Goal: Information Seeking & Learning: Learn about a topic

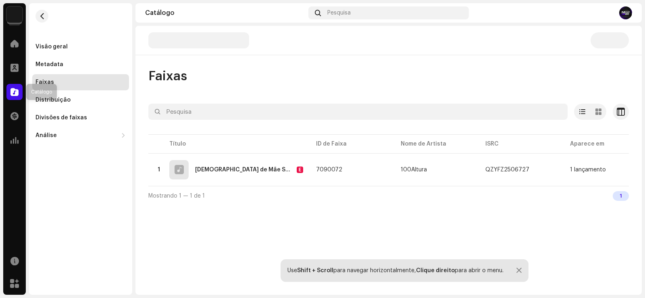
click at [19, 96] on div at bounding box center [14, 92] width 16 height 16
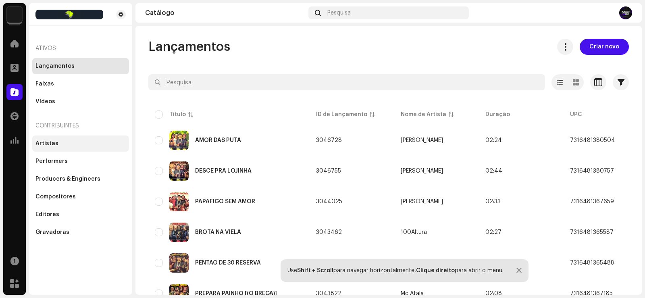
click at [46, 144] on div "Artistas" at bounding box center [46, 143] width 23 height 6
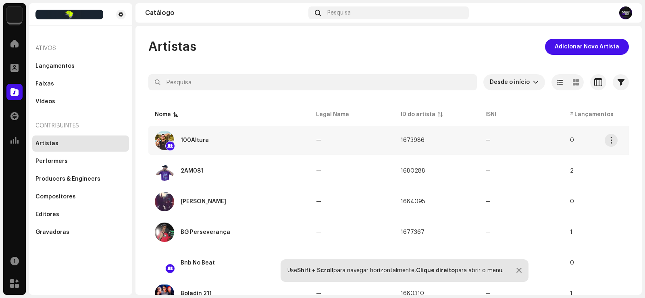
click at [192, 134] on div "100Altura" at bounding box center [229, 140] width 148 height 19
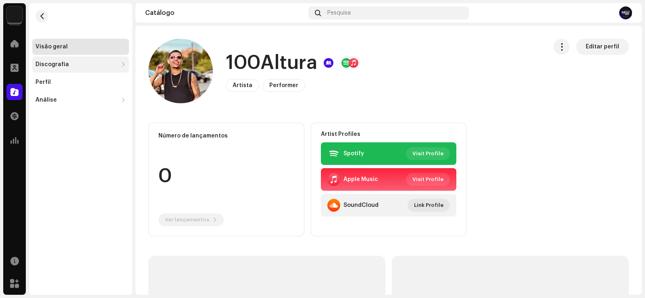
click at [64, 66] on div "Discografia" at bounding box center [51, 64] width 33 height 6
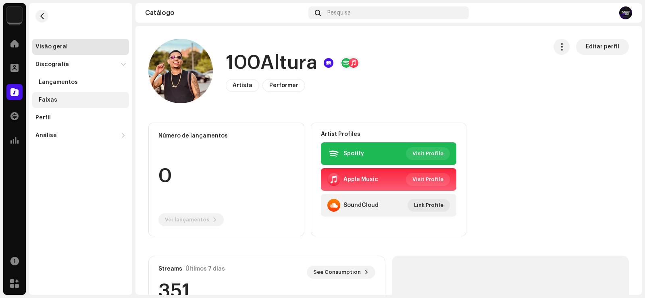
click at [52, 100] on div "Faixas" at bounding box center [48, 100] width 19 height 6
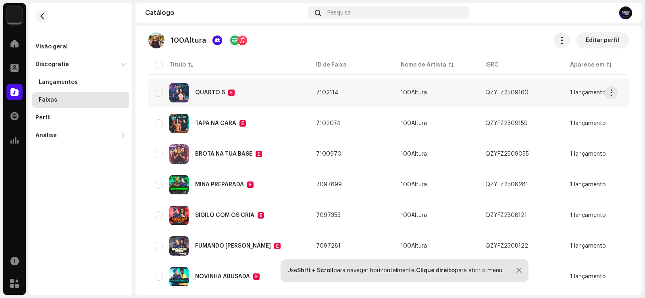
scroll to position [375, 0]
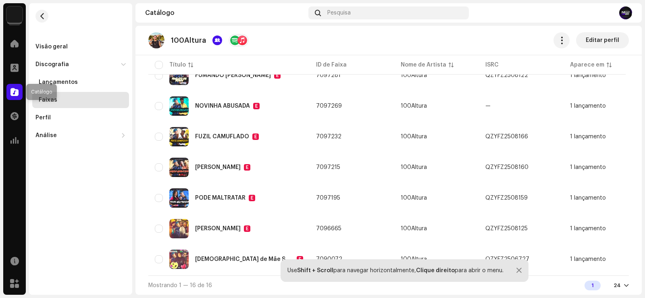
click at [16, 97] on div at bounding box center [14, 92] width 16 height 16
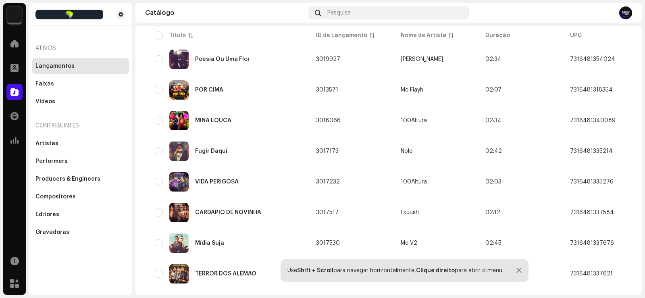
scroll to position [228, 0]
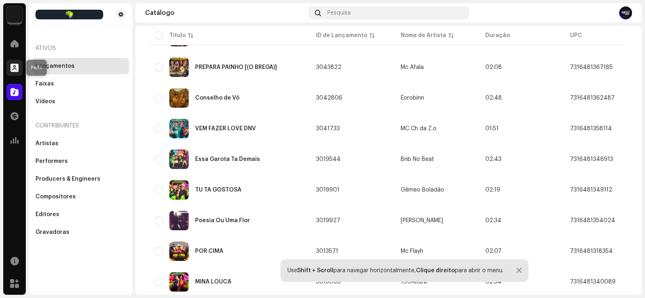
click at [11, 68] on span at bounding box center [14, 68] width 8 height 6
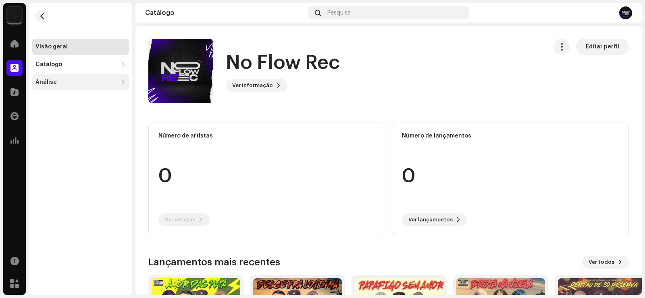
click at [63, 85] on div "Análise" at bounding box center [80, 82] width 97 height 16
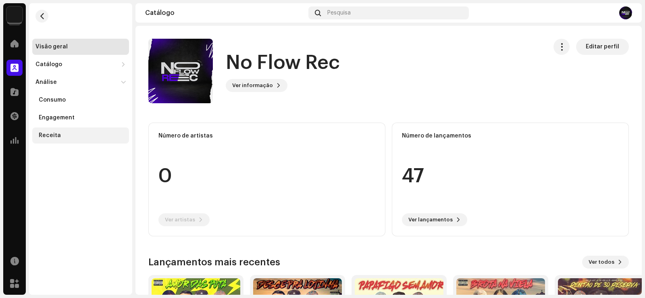
click at [55, 134] on div "Receita" at bounding box center [50, 135] width 22 height 6
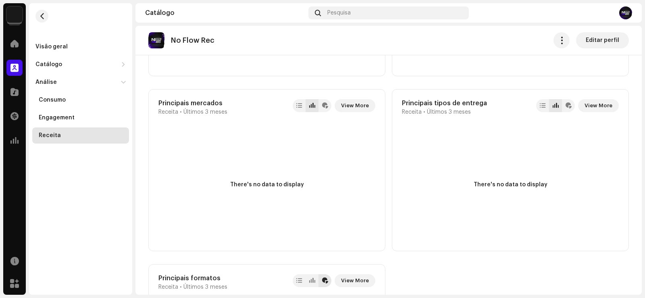
scroll to position [749, 0]
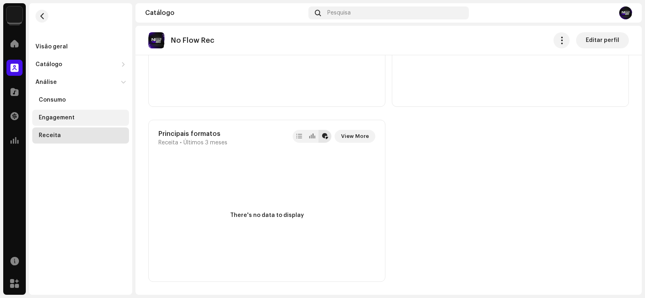
click at [71, 119] on div "Engagement" at bounding box center [57, 118] width 36 height 6
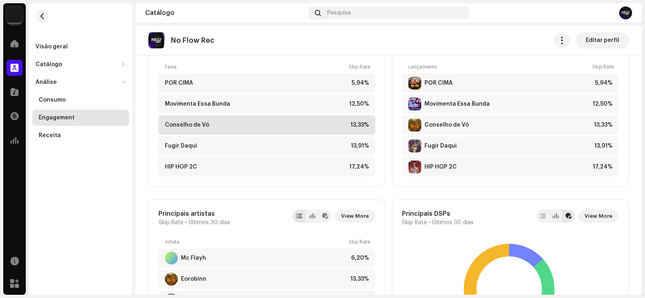
scroll to position [484, 0]
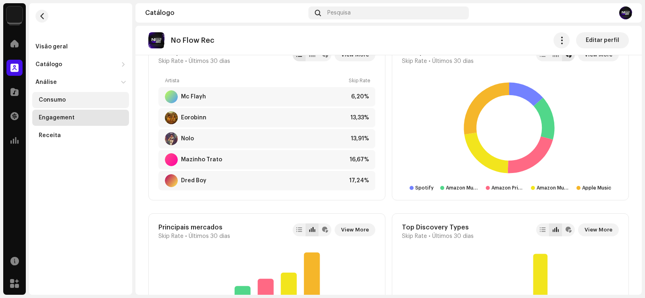
click at [74, 94] on div "Consumo" at bounding box center [80, 100] width 97 height 16
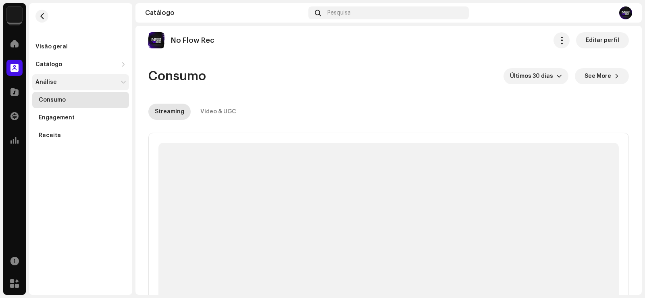
click at [69, 77] on div "Análise" at bounding box center [80, 82] width 97 height 16
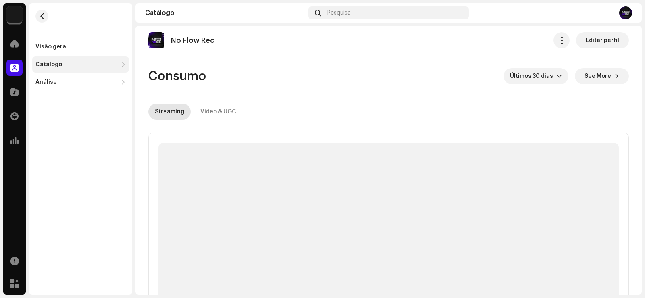
click at [74, 67] on div "Catálogo" at bounding box center [76, 64] width 82 height 6
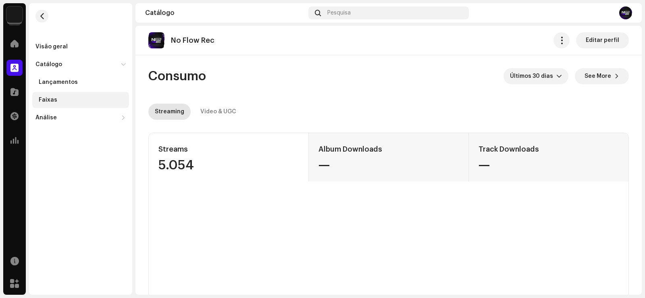
click at [62, 102] on div "Faixas" at bounding box center [82, 100] width 87 height 6
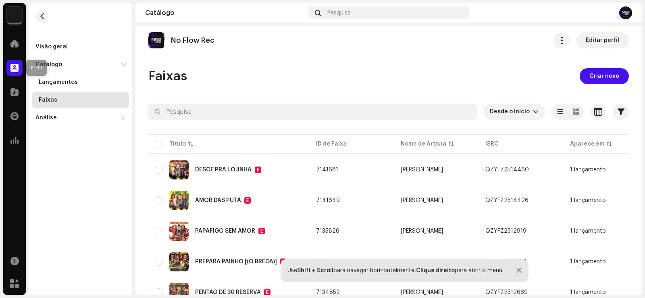
click at [16, 65] on span at bounding box center [14, 68] width 8 height 6
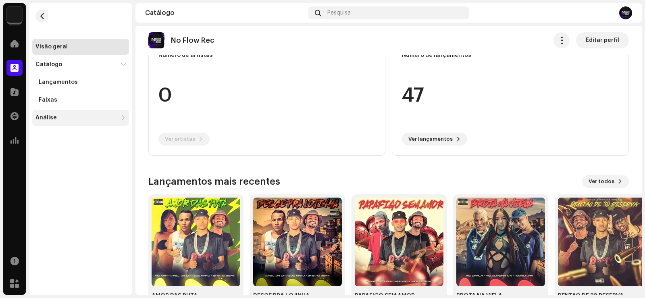
scroll to position [109, 0]
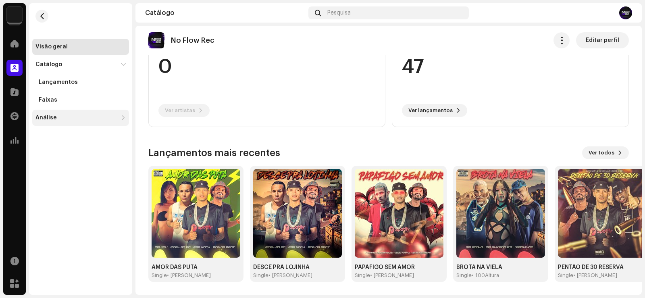
click at [77, 120] on div "Análise" at bounding box center [76, 118] width 82 height 6
click at [70, 191] on div "Visão geral Catálogo Lançamentos Faixas Análise Consumo Engagement Receita" at bounding box center [80, 149] width 103 height 292
click at [14, 60] on div at bounding box center [14, 68] width 16 height 16
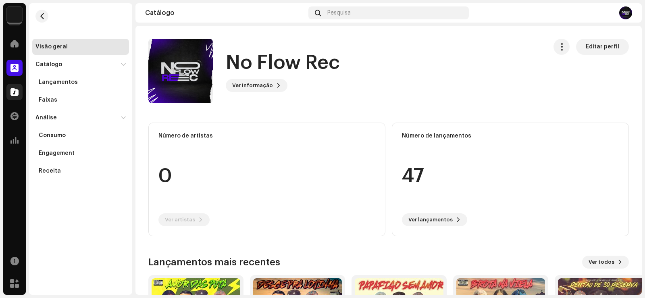
click at [10, 84] on div at bounding box center [14, 92] width 16 height 16
click at [13, 89] on span at bounding box center [14, 92] width 8 height 6
click at [17, 94] on span at bounding box center [14, 92] width 8 height 6
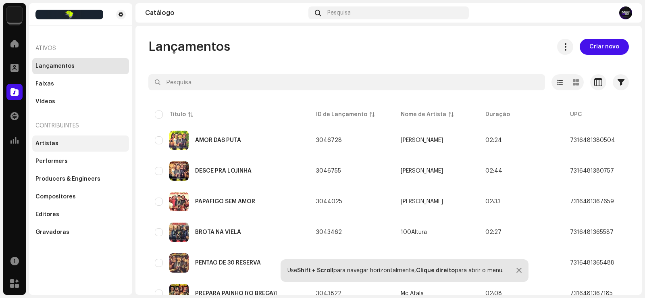
click at [62, 142] on div "Artistas" at bounding box center [80, 143] width 90 height 6
